Goal: Task Accomplishment & Management: Manage account settings

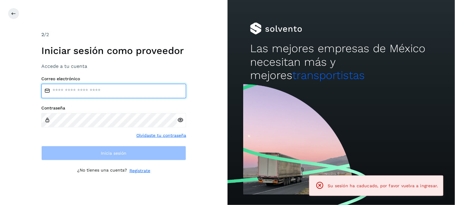
type input "**********"
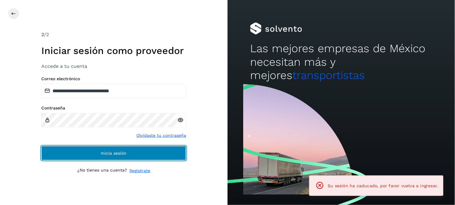
click at [125, 156] on button "Inicia sesión" at bounding box center [113, 153] width 145 height 14
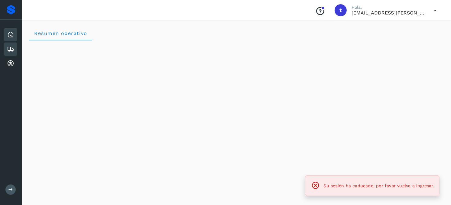
click at [11, 48] on icon at bounding box center [10, 49] width 7 height 7
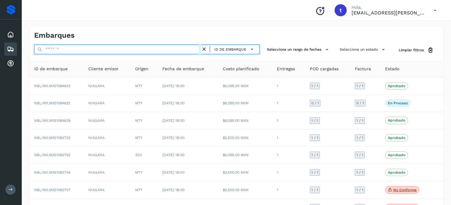
click at [65, 49] on input "text" at bounding box center [117, 50] width 167 height 10
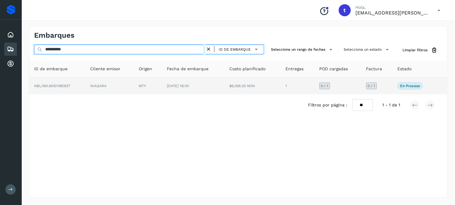
type input "**********"
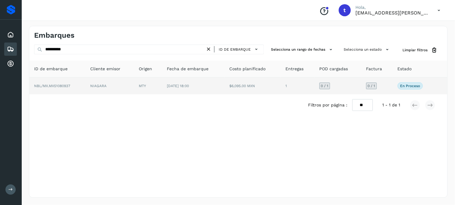
click at [61, 88] on span "NBL/MX.MX51080937" at bounding box center [52, 86] width 36 height 4
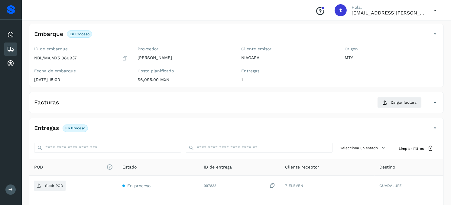
scroll to position [79, 0]
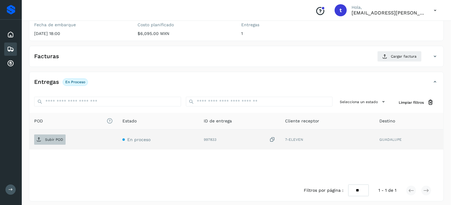
click at [44, 143] on span "Subir POD" at bounding box center [49, 140] width 31 height 10
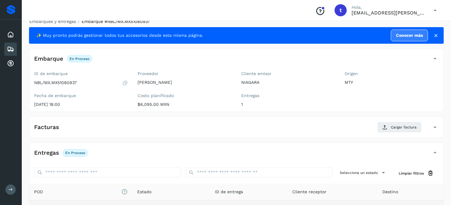
scroll to position [67, 0]
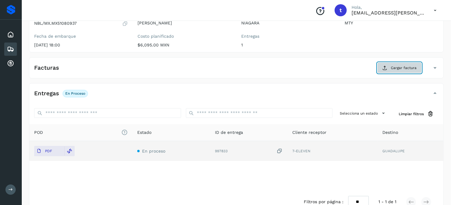
click at [410, 68] on span "Cargar factura" at bounding box center [404, 67] width 26 height 5
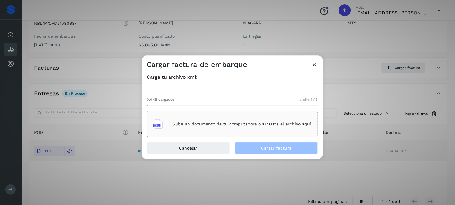
click at [205, 126] on p "Sube un documento de tu computadora o arrastra el archivo aquí" at bounding box center [242, 124] width 139 height 5
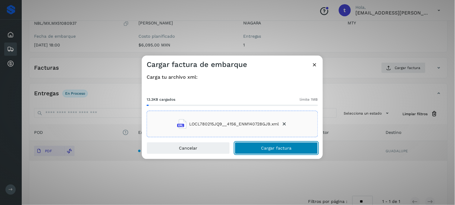
click at [287, 146] on span "Cargar factura" at bounding box center [277, 148] width 31 height 4
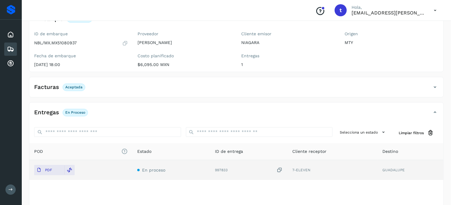
scroll to position [0, 0]
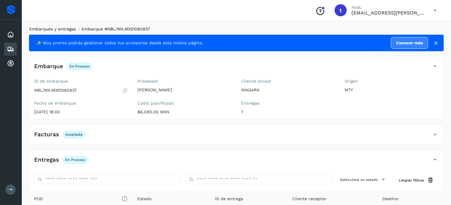
click at [54, 30] on link "Embarques y entregas" at bounding box center [52, 29] width 47 height 5
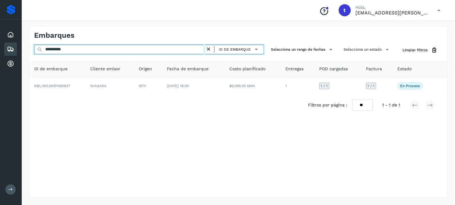
drag, startPoint x: 85, startPoint y: 50, endPoint x: 0, endPoint y: 68, distance: 86.8
click at [0, 68] on html "**********" at bounding box center [227, 102] width 455 height 205
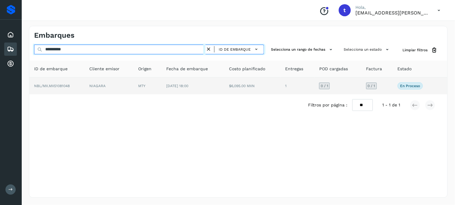
type input "**********"
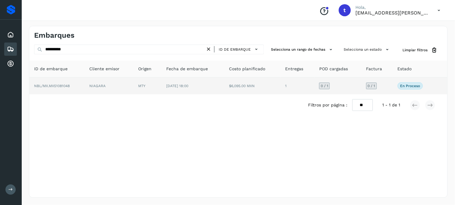
click at [72, 86] on td "NBL/MX.MX51081048" at bounding box center [57, 86] width 56 height 17
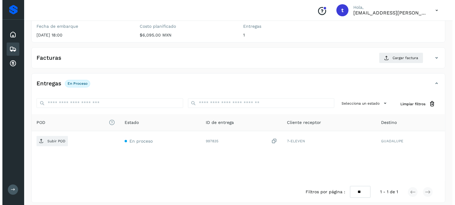
scroll to position [82, 0]
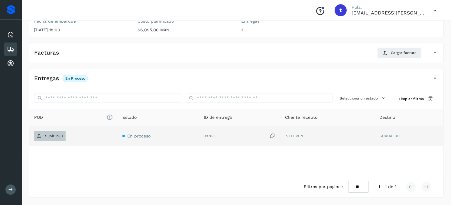
click at [51, 137] on p "Subir POD" at bounding box center [54, 136] width 18 height 4
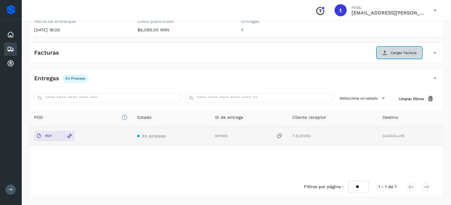
click at [397, 54] on span "Cargar factura" at bounding box center [404, 52] width 26 height 5
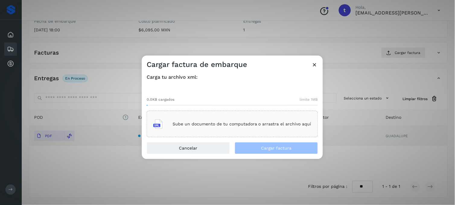
click at [208, 126] on p "Sube un documento de tu computadora o arrastra el archivo aquí" at bounding box center [242, 124] width 139 height 5
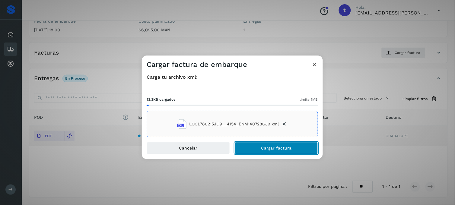
click at [274, 150] on span "Cargar factura" at bounding box center [277, 148] width 31 height 4
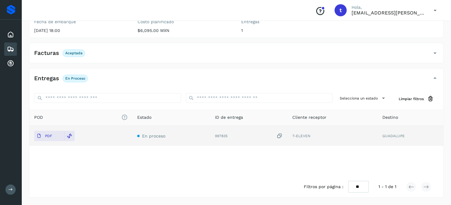
scroll to position [0, 0]
